Goal: Manage account settings

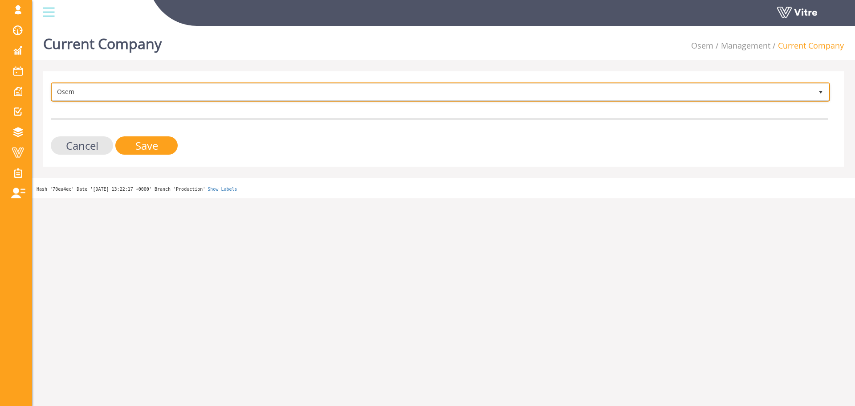
click at [153, 92] on span "Osem" at bounding box center [432, 92] width 761 height 16
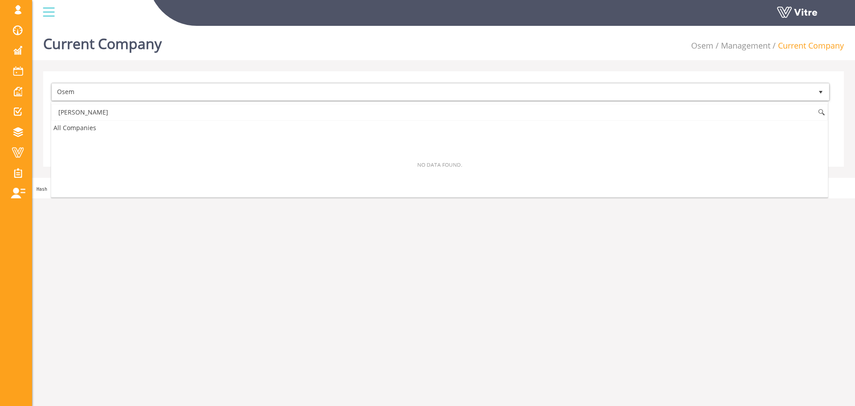
type input "ג"
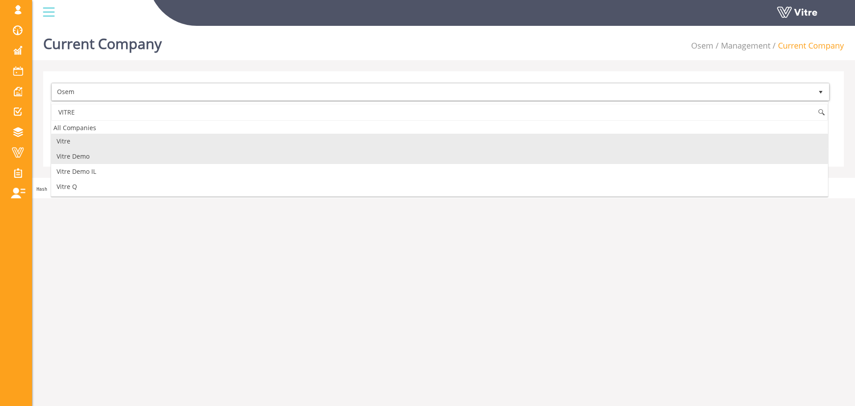
click at [118, 155] on li "Vitre Demo" at bounding box center [439, 156] width 777 height 15
type input "VITRE"
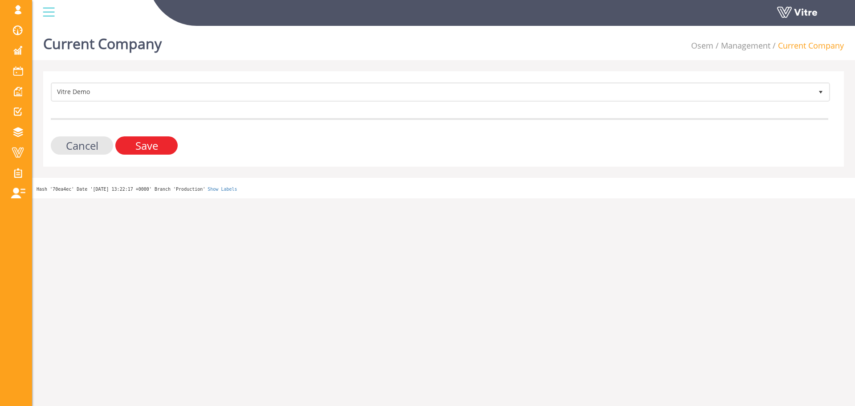
click at [132, 148] on input "Save" at bounding box center [146, 145] width 62 height 18
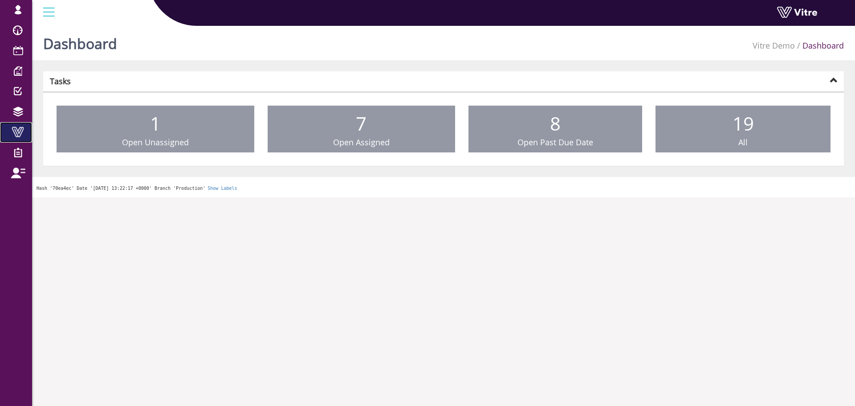
click at [17, 139] on link "Vitre" at bounding box center [16, 132] width 32 height 20
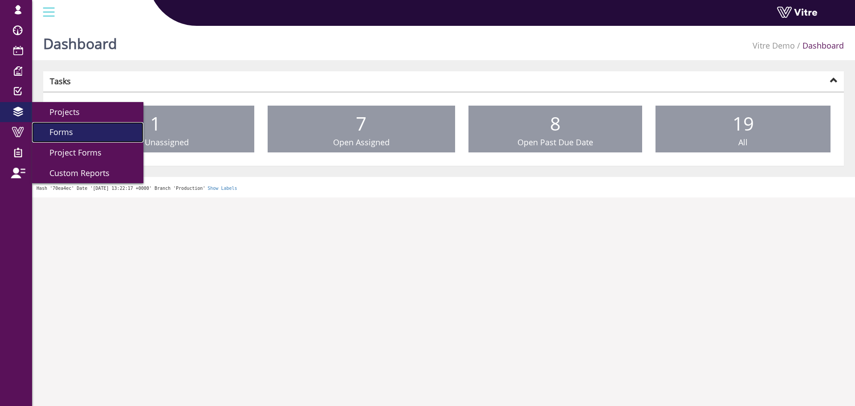
click at [45, 131] on span "Forms" at bounding box center [56, 131] width 34 height 11
